Goal: Task Accomplishment & Management: Use online tool/utility

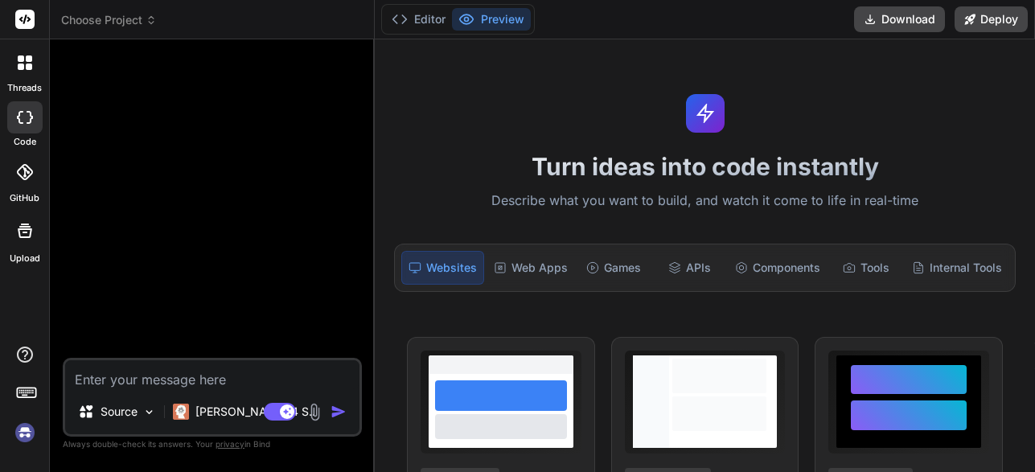
click at [318, 416] on img at bounding box center [315, 412] width 18 height 18
click at [154, 413] on img at bounding box center [149, 412] width 14 height 14
type textarea "x"
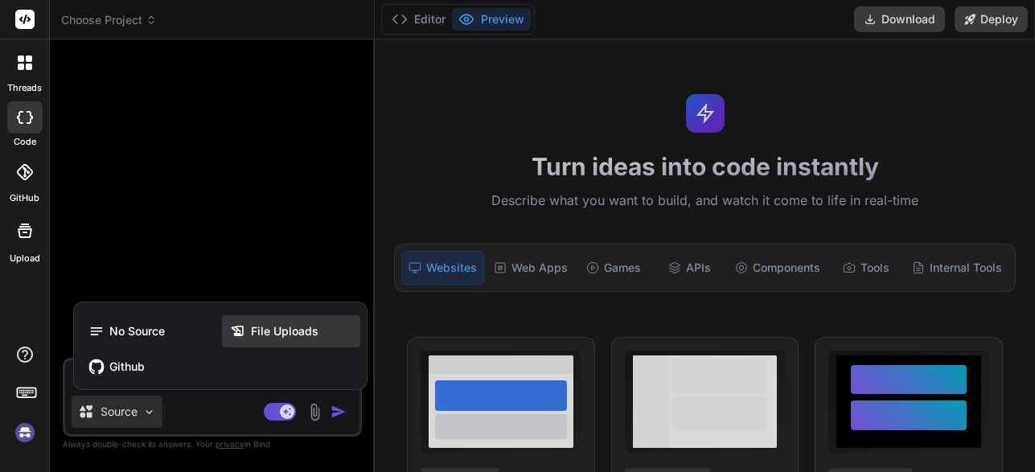
click at [289, 331] on span "File Uploads" at bounding box center [285, 331] width 68 height 16
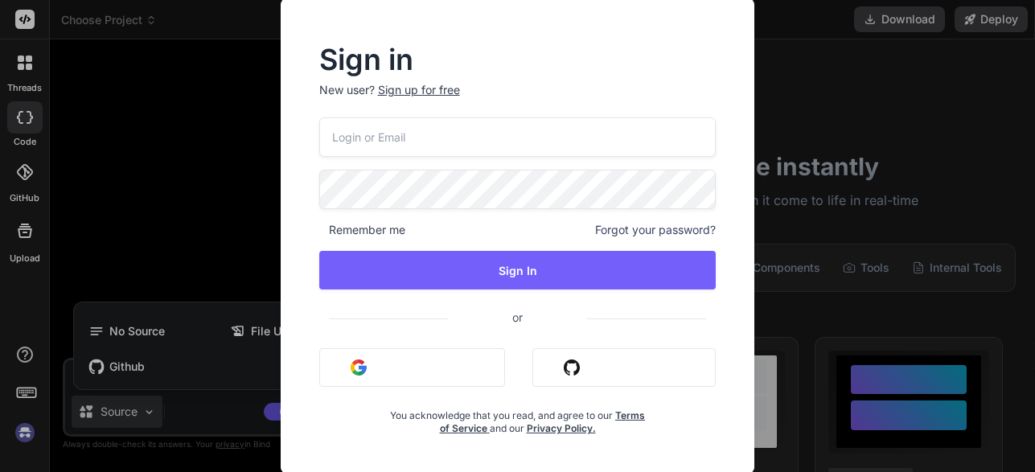
click at [429, 365] on button "Sign in with Google" at bounding box center [412, 367] width 186 height 39
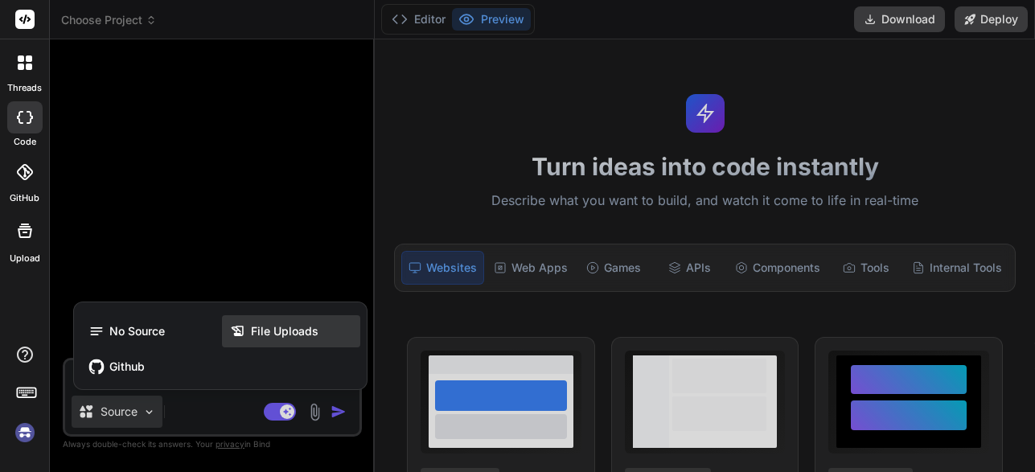
click at [262, 331] on span "File Uploads" at bounding box center [285, 331] width 68 height 16
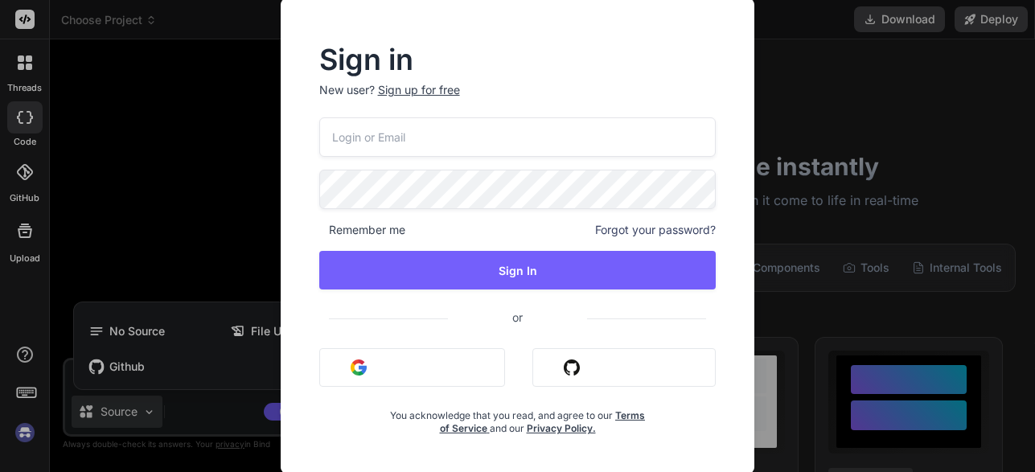
click at [436, 375] on button "Sign in with Google" at bounding box center [412, 367] width 186 height 39
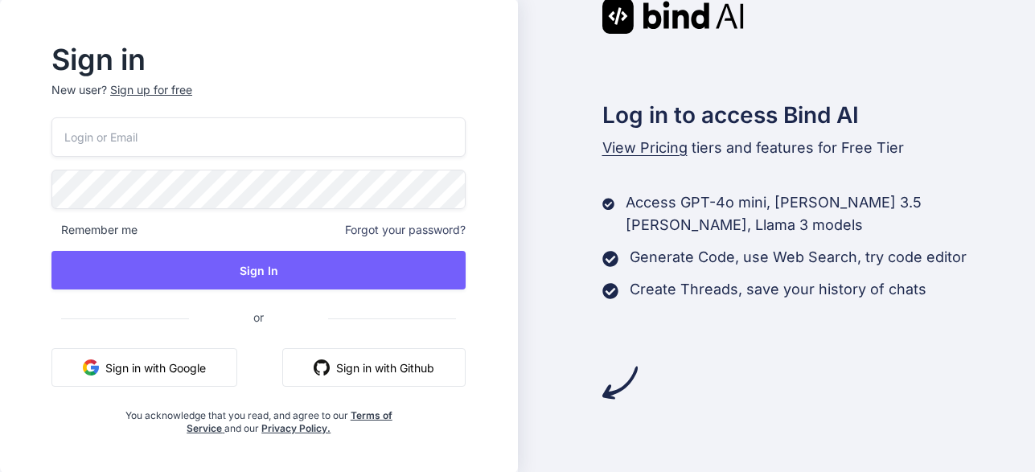
click at [204, 372] on button "Sign in with Google" at bounding box center [144, 367] width 186 height 39
click at [170, 372] on button "Sign in with Google" at bounding box center [144, 367] width 186 height 39
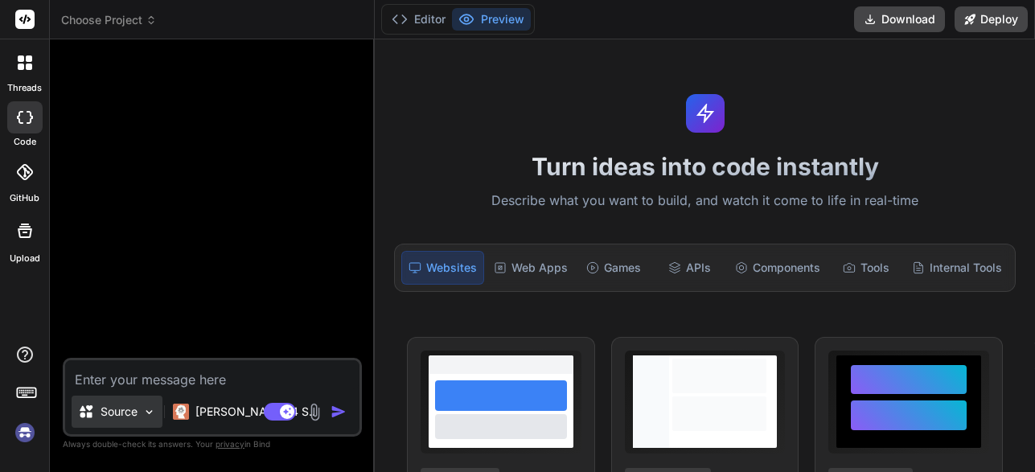
click at [140, 421] on div "Source" at bounding box center [117, 412] width 91 height 32
type textarea "x"
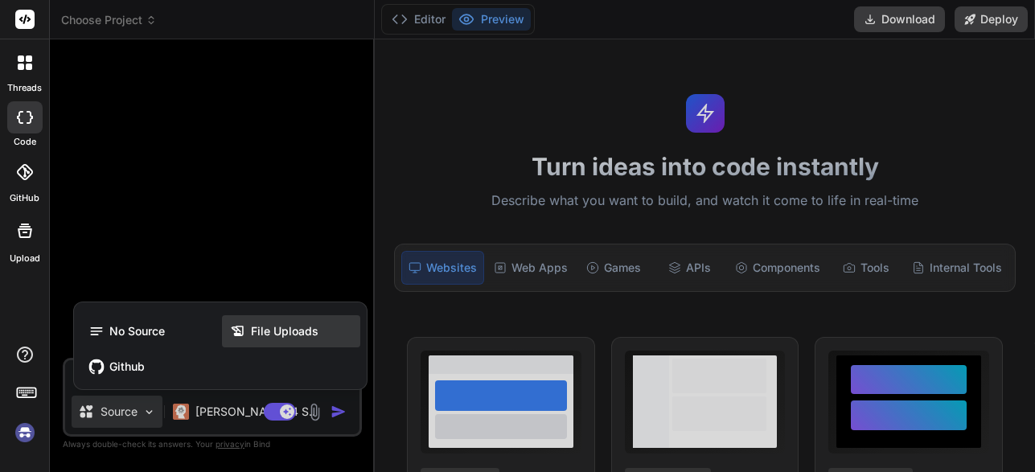
click at [290, 335] on span "File Uploads" at bounding box center [285, 331] width 68 height 16
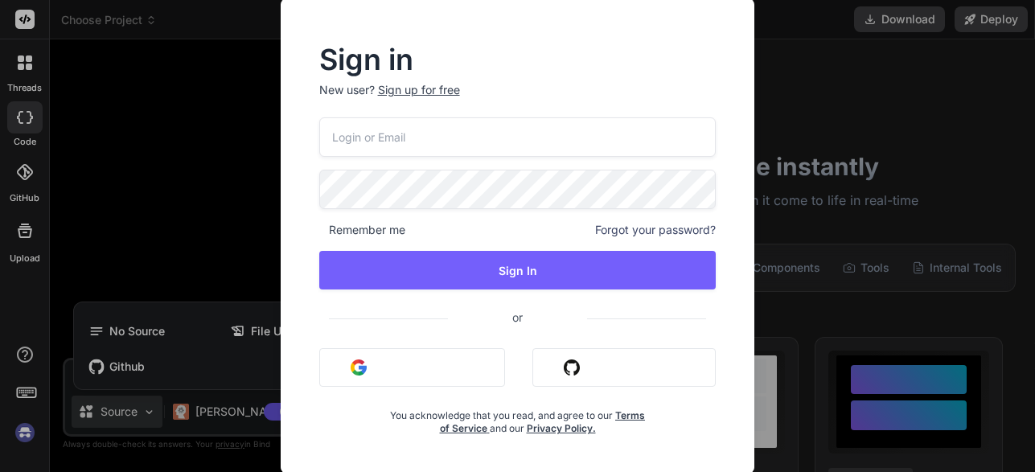
click at [400, 366] on button "Sign in with Google" at bounding box center [412, 367] width 186 height 39
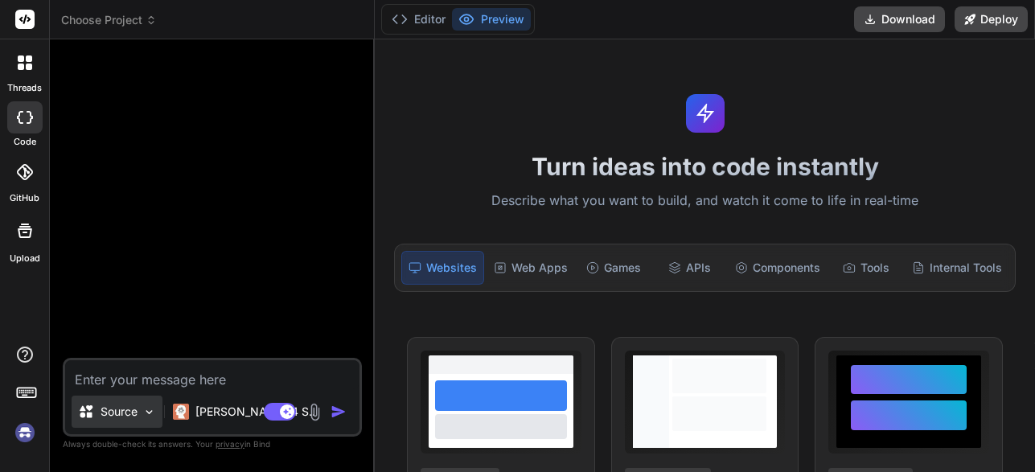
click at [154, 414] on img at bounding box center [149, 412] width 14 height 14
type textarea "x"
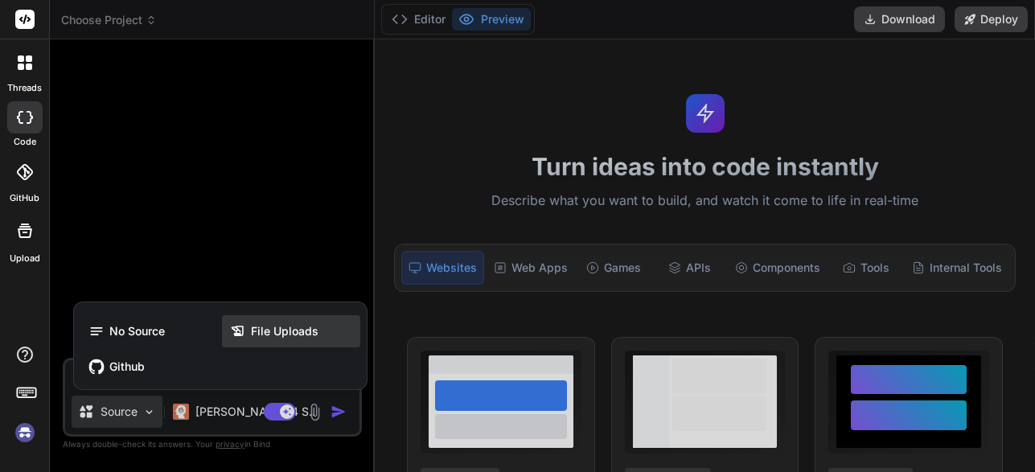
click at [288, 328] on span "File Uploads" at bounding box center [285, 331] width 68 height 16
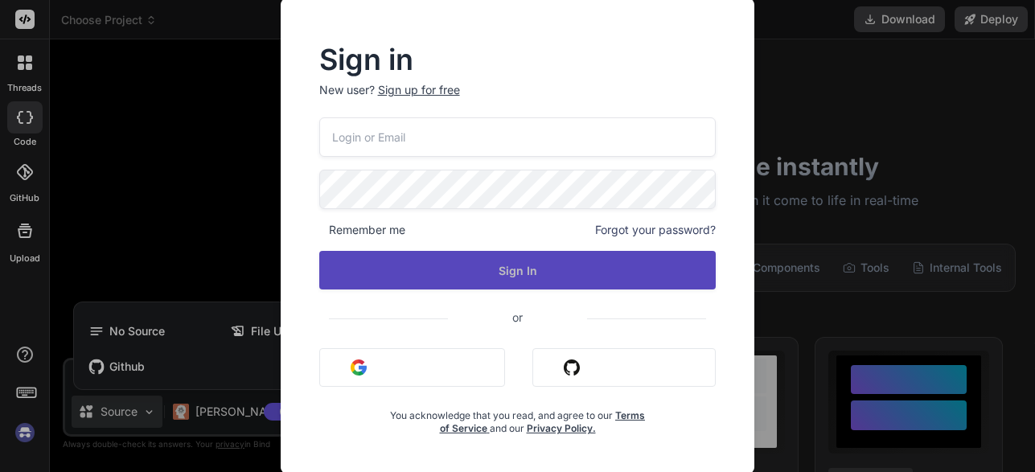
click at [474, 273] on button "Sign In" at bounding box center [517, 270] width 397 height 39
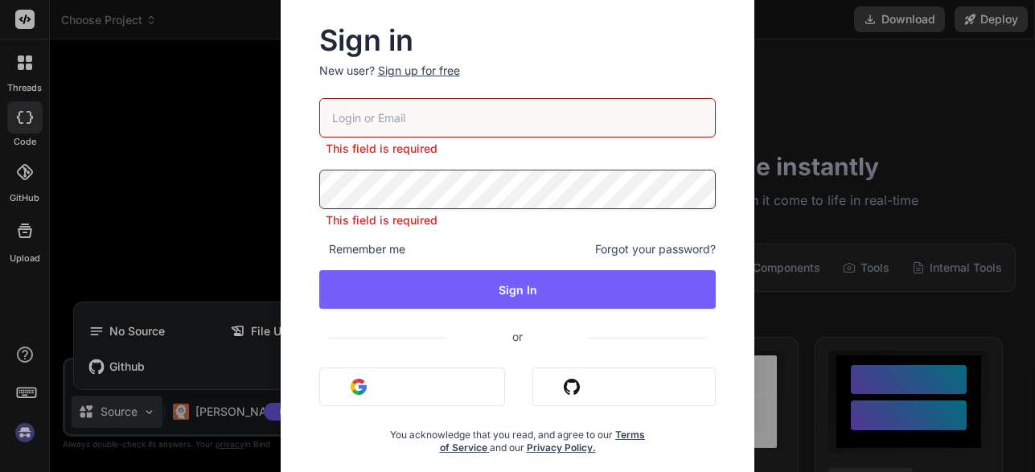
click at [454, 381] on button "Sign in with Google" at bounding box center [412, 387] width 186 height 39
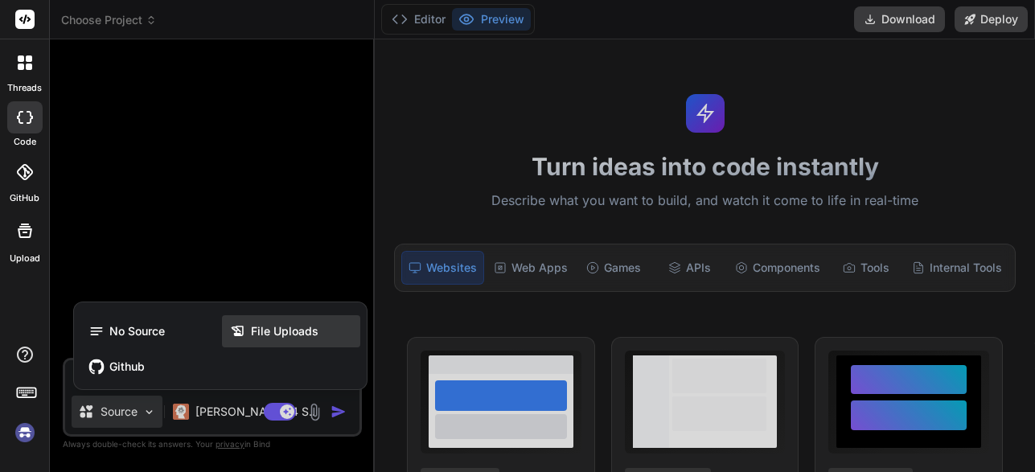
click at [277, 333] on span "File Uploads" at bounding box center [285, 331] width 68 height 16
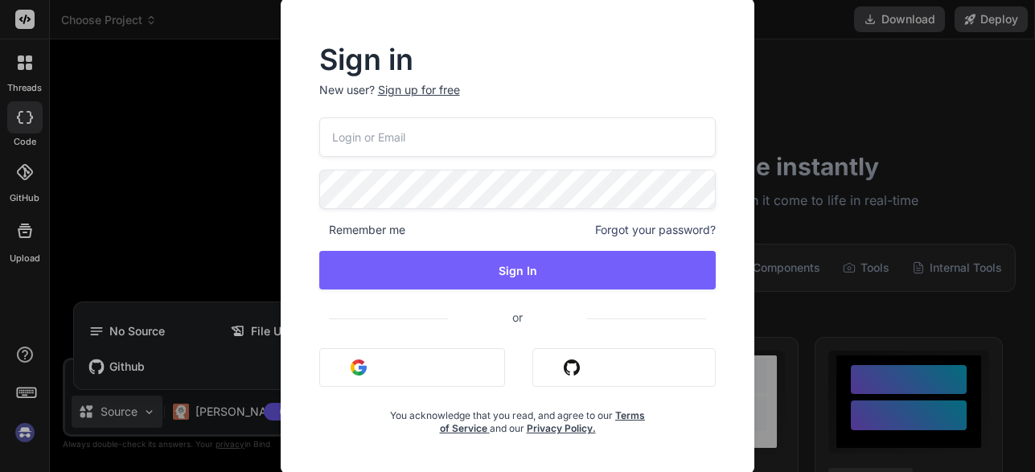
click at [834, 69] on div "Sign in New user? Sign up for free Remember me Forgot your password? Sign In or…" at bounding box center [517, 236] width 1035 height 472
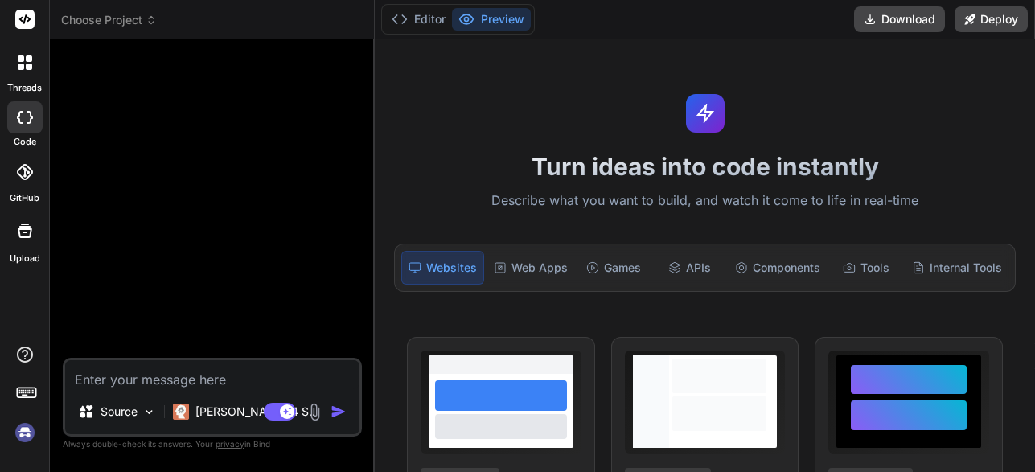
type textarea "x"
